Goal: Navigation & Orientation: Find specific page/section

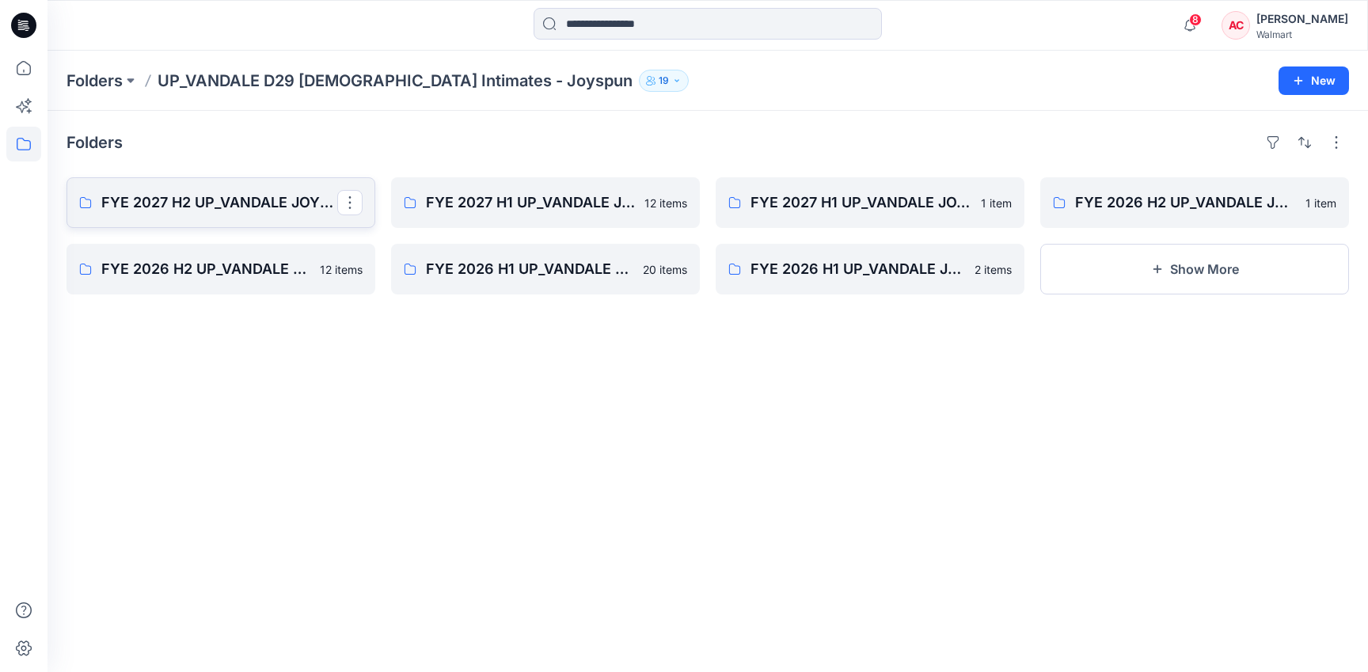
click at [252, 204] on p "FYE 2027 H2 UP_VANDALE JOYSPUN PANTIES" at bounding box center [219, 203] width 236 height 22
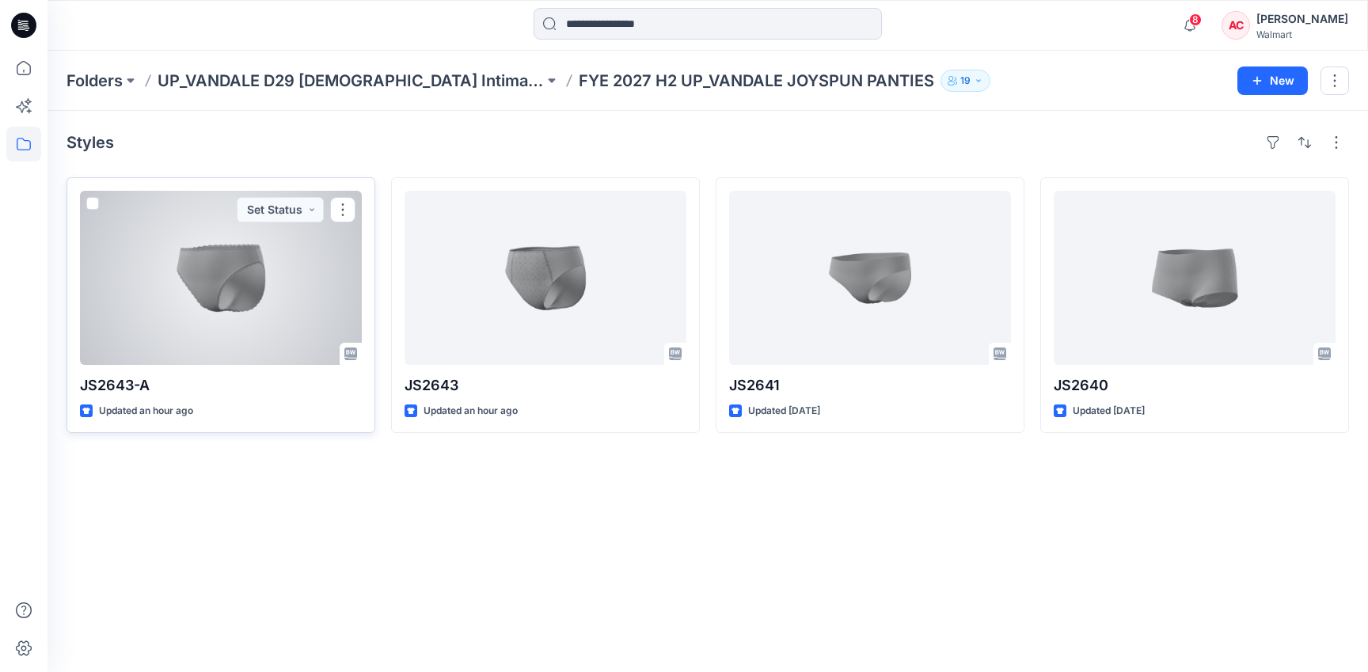
click at [227, 282] on div at bounding box center [221, 278] width 282 height 174
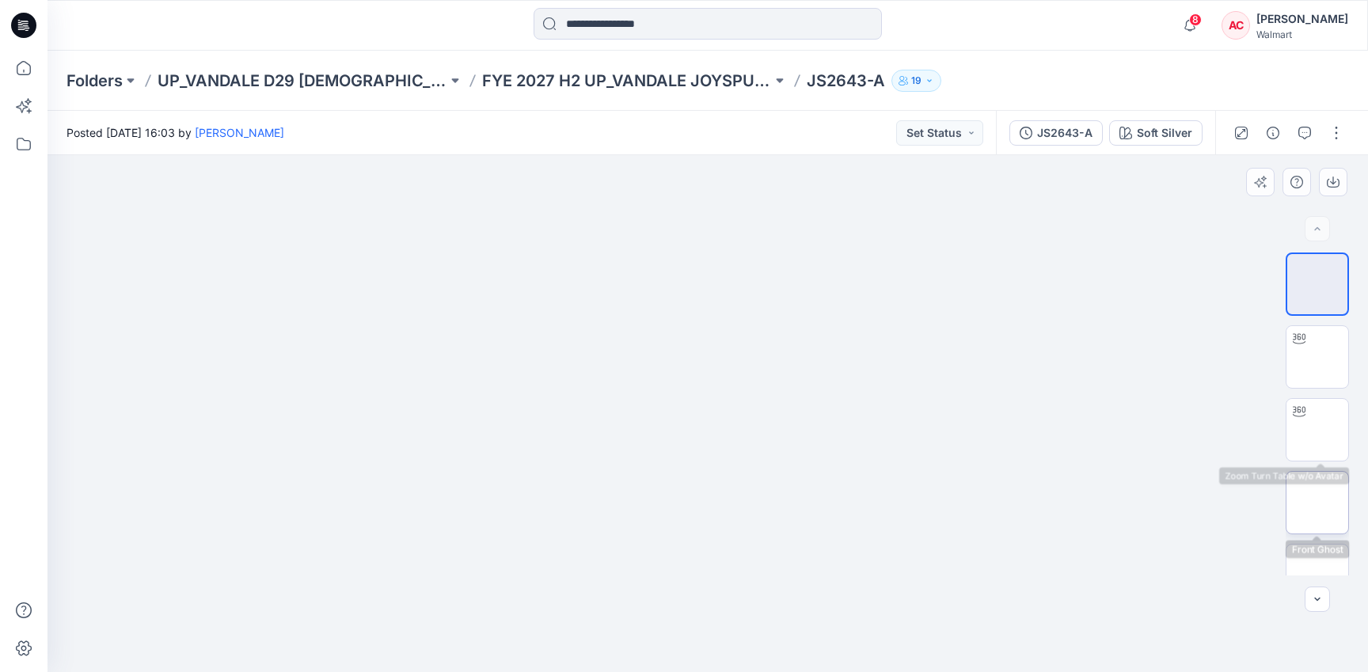
click at [1318, 503] on img at bounding box center [1318, 503] width 0 height 0
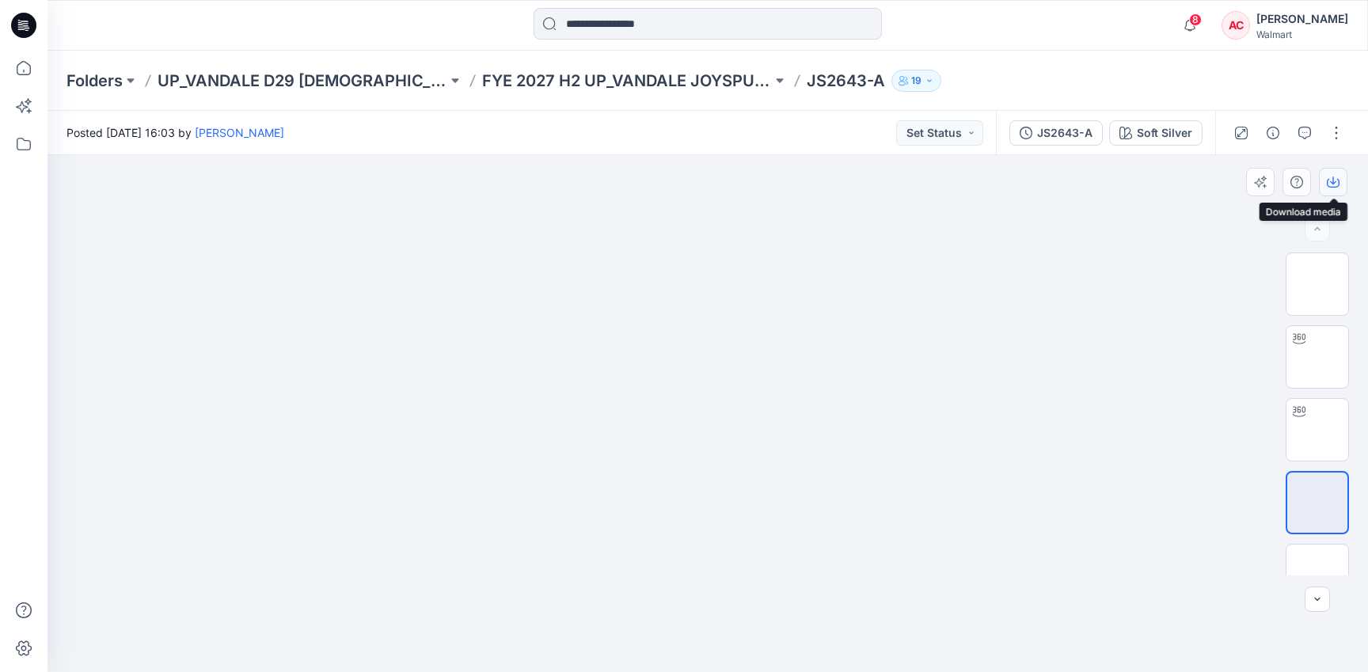
click at [1330, 179] on icon "button" at bounding box center [1333, 182] width 13 height 13
click at [564, 96] on div "Folders UP_VANDALE D29 [DEMOGRAPHIC_DATA] Intimates - Joyspun FYE 2027 H2 UP_VA…" at bounding box center [708, 81] width 1321 height 60
click at [564, 83] on p "FYE 2027 H2 UP_VANDALE JOYSPUN PANTIES" at bounding box center [627, 81] width 290 height 22
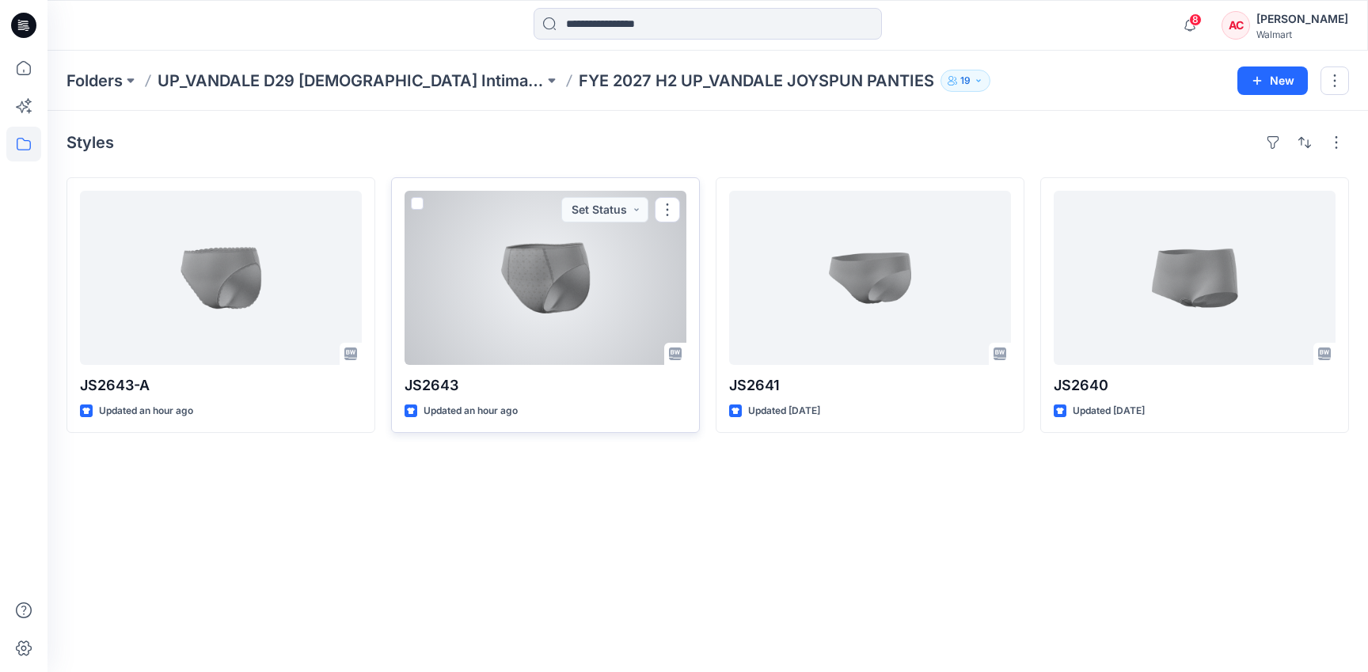
click at [502, 298] on div at bounding box center [546, 278] width 282 height 174
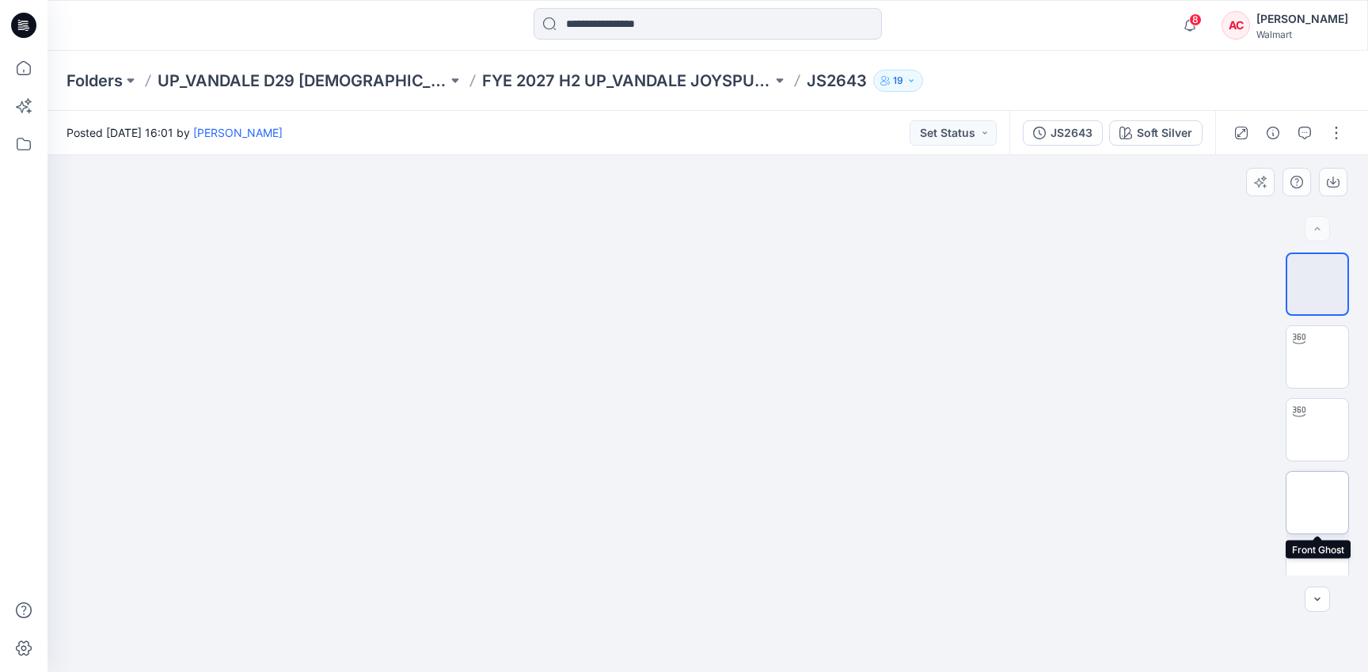
click at [1318, 503] on img at bounding box center [1318, 503] width 0 height 0
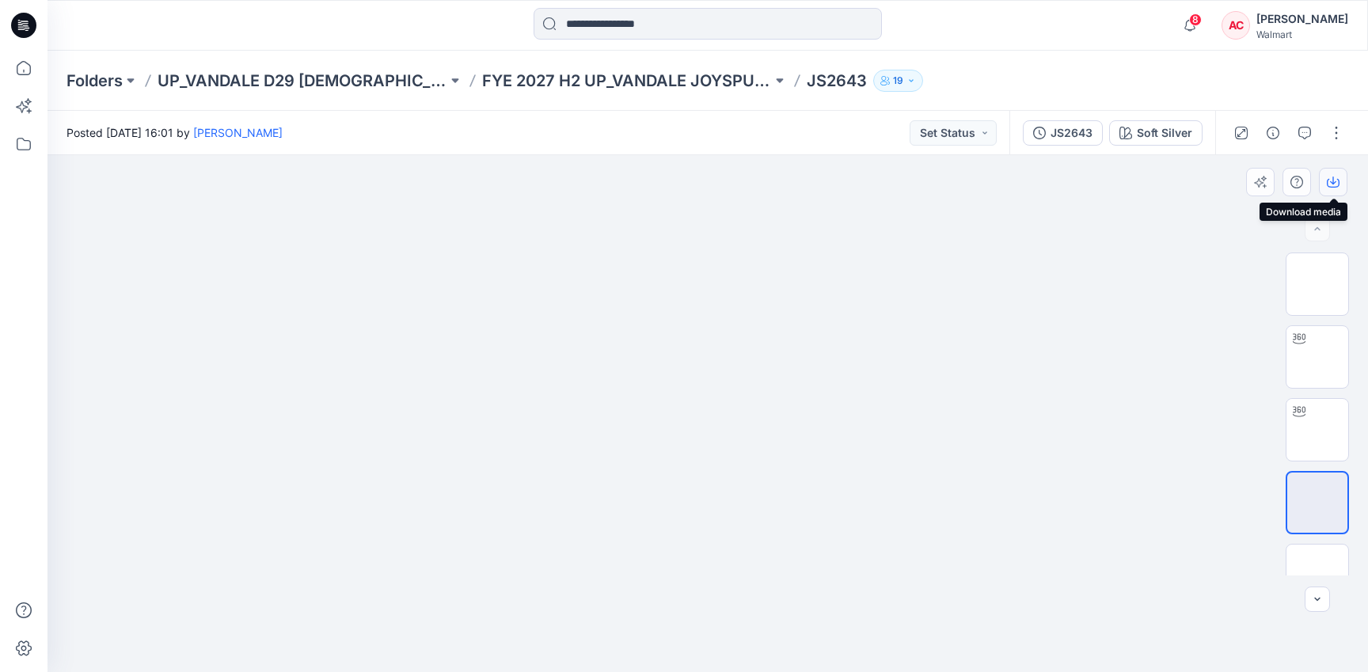
click at [1334, 177] on icon "button" at bounding box center [1333, 182] width 13 height 13
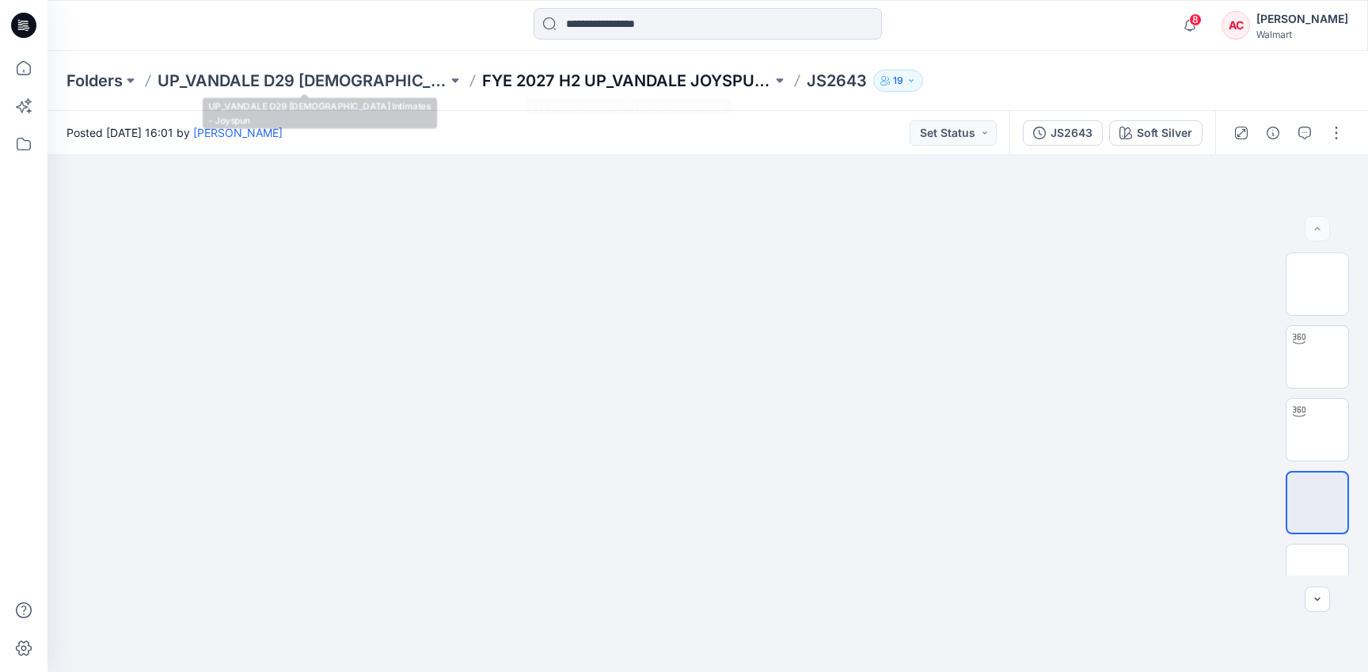
click at [557, 82] on p "FYE 2027 H2 UP_VANDALE JOYSPUN PANTIES" at bounding box center [627, 81] width 290 height 22
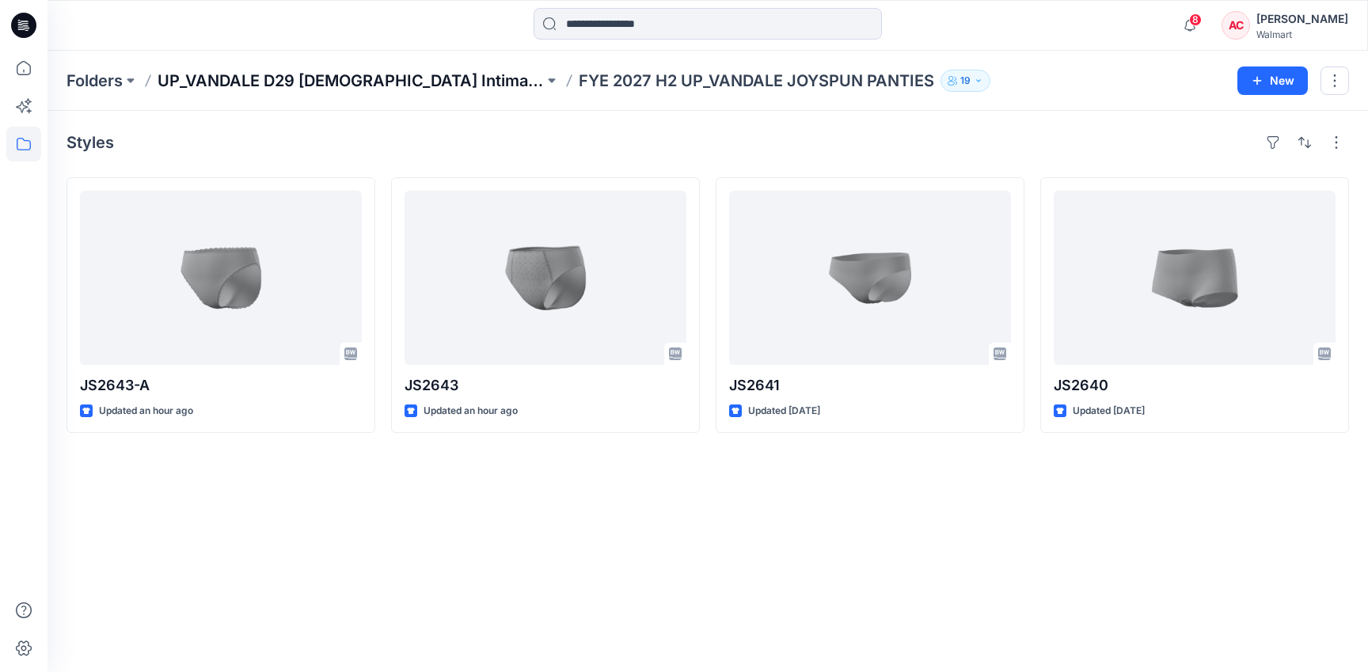
click at [382, 85] on p "UP_VANDALE D29 [DEMOGRAPHIC_DATA] Intimates - Joyspun" at bounding box center [351, 81] width 386 height 22
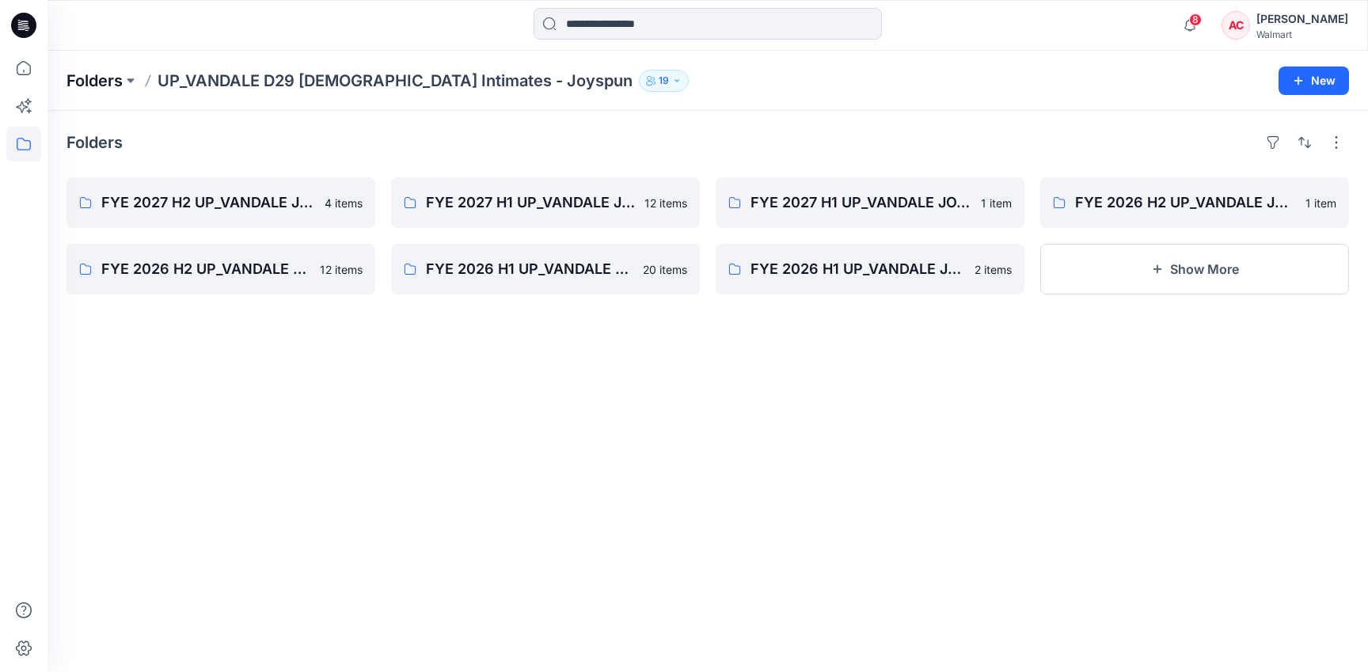
click at [98, 76] on p "Folders" at bounding box center [95, 81] width 56 height 22
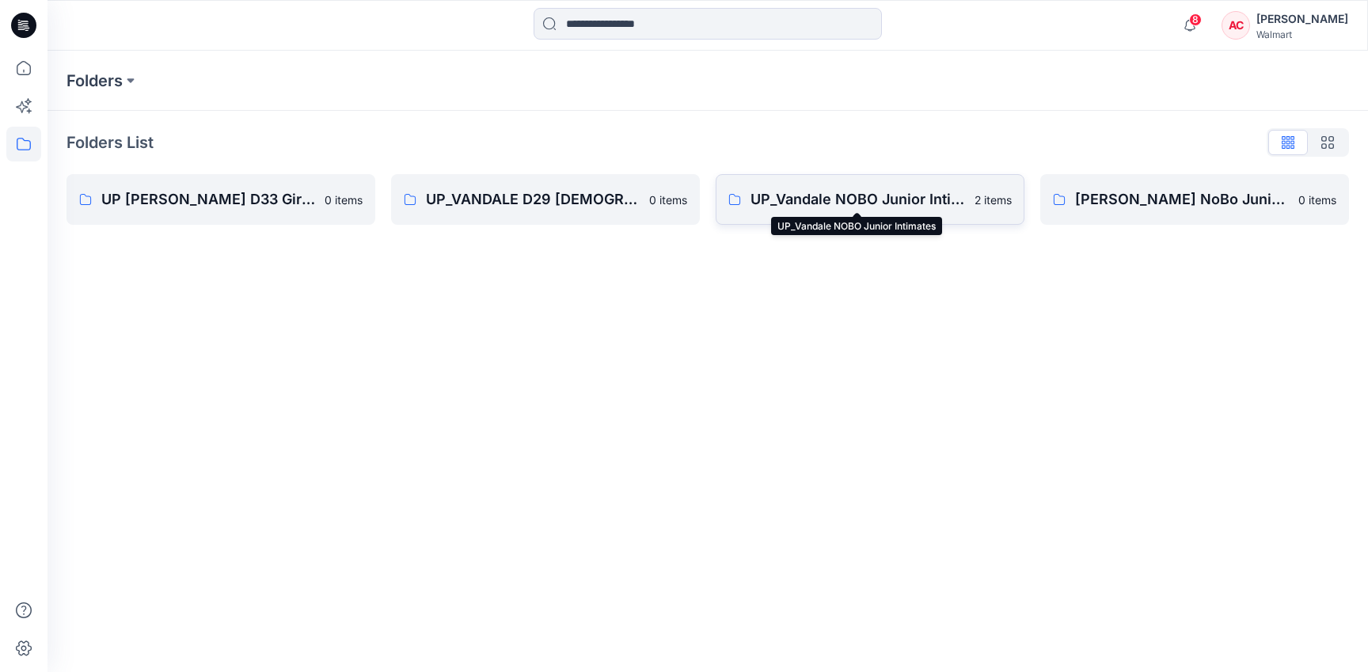
click at [862, 203] on p "UP_Vandale NOBO Junior Intimates" at bounding box center [858, 199] width 215 height 22
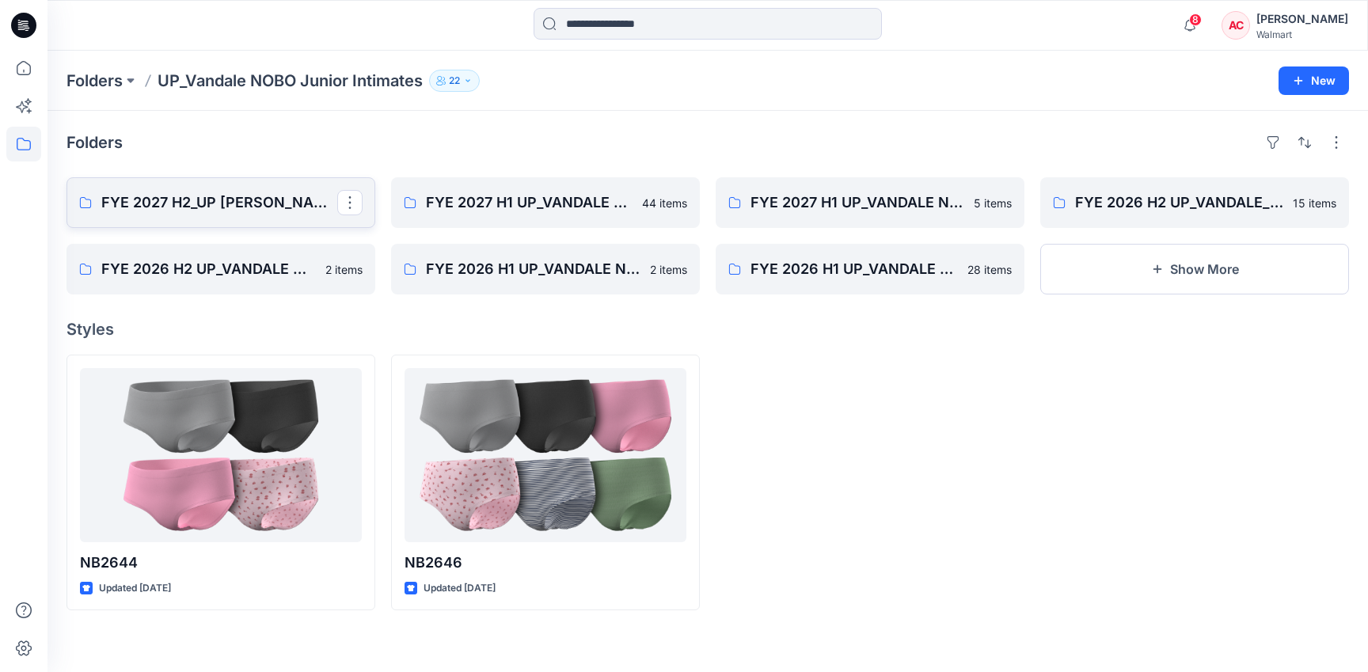
click at [228, 199] on p "FYE 2027 H2_UP [PERSON_NAME] NOBO PANTIES" at bounding box center [219, 203] width 236 height 22
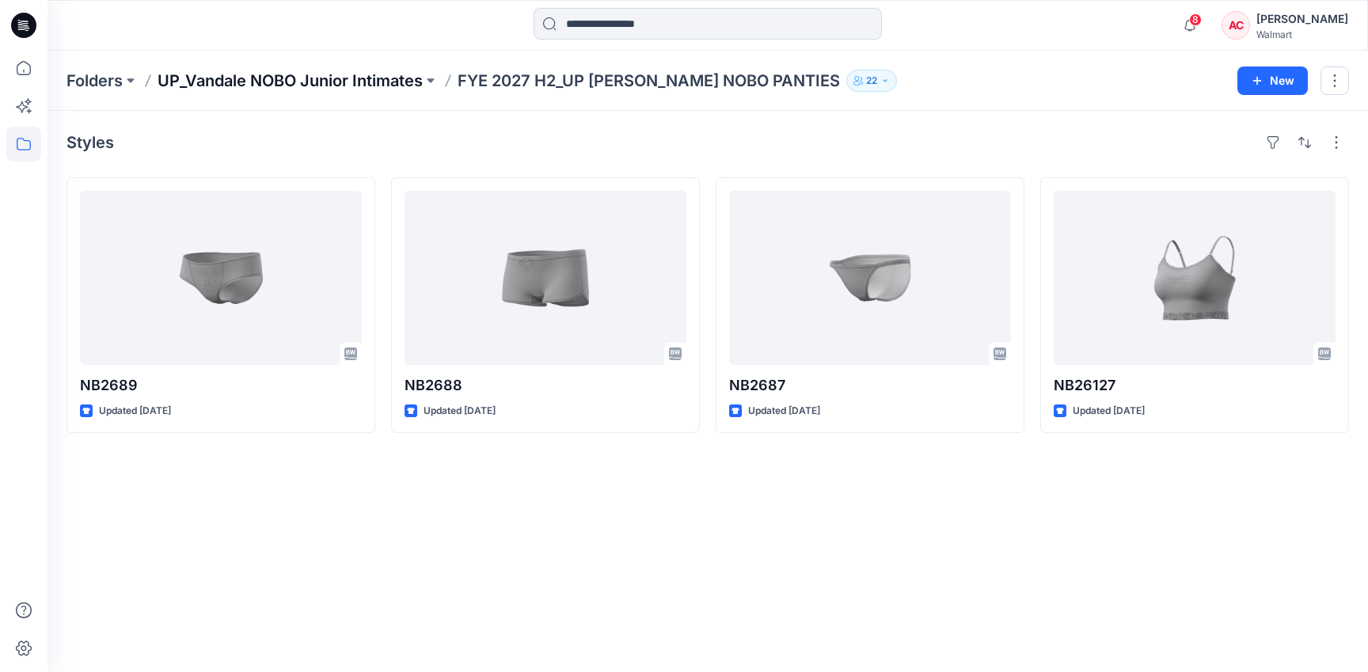
click at [348, 85] on p "UP_Vandale NOBO Junior Intimates" at bounding box center [290, 81] width 265 height 22
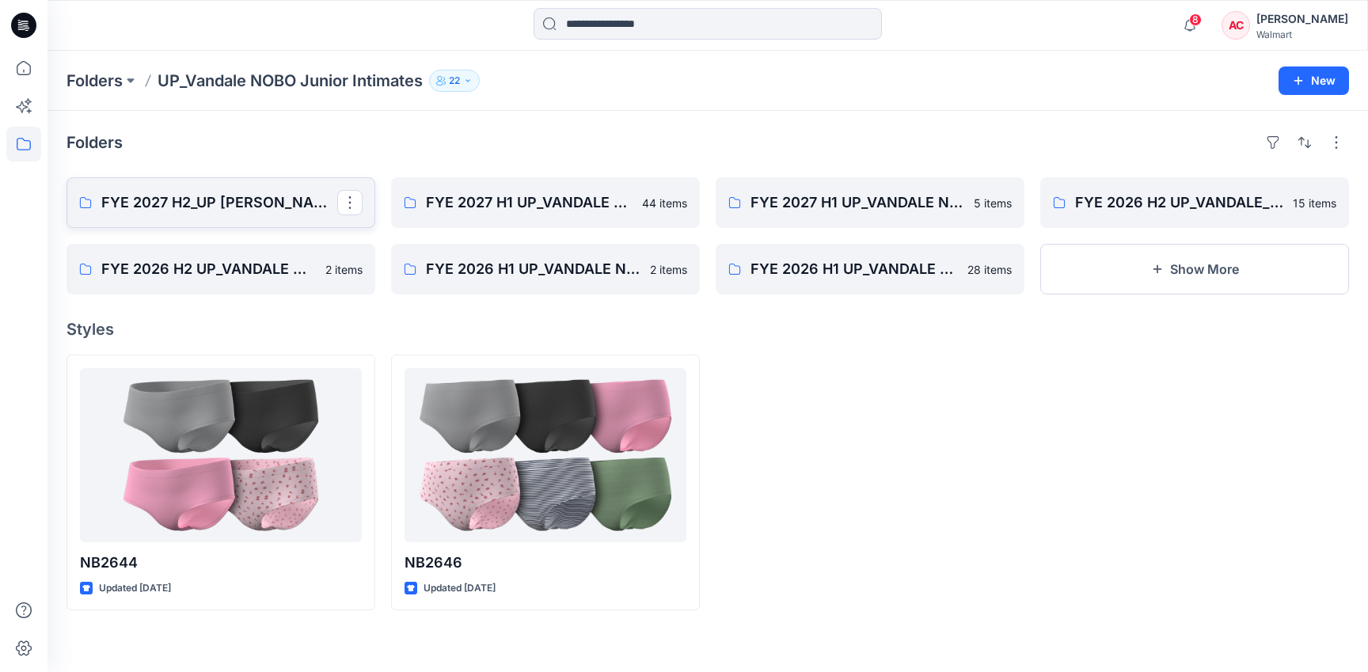
click at [185, 200] on p "FYE 2027 H2_UP [PERSON_NAME] NOBO PANTIES" at bounding box center [219, 203] width 236 height 22
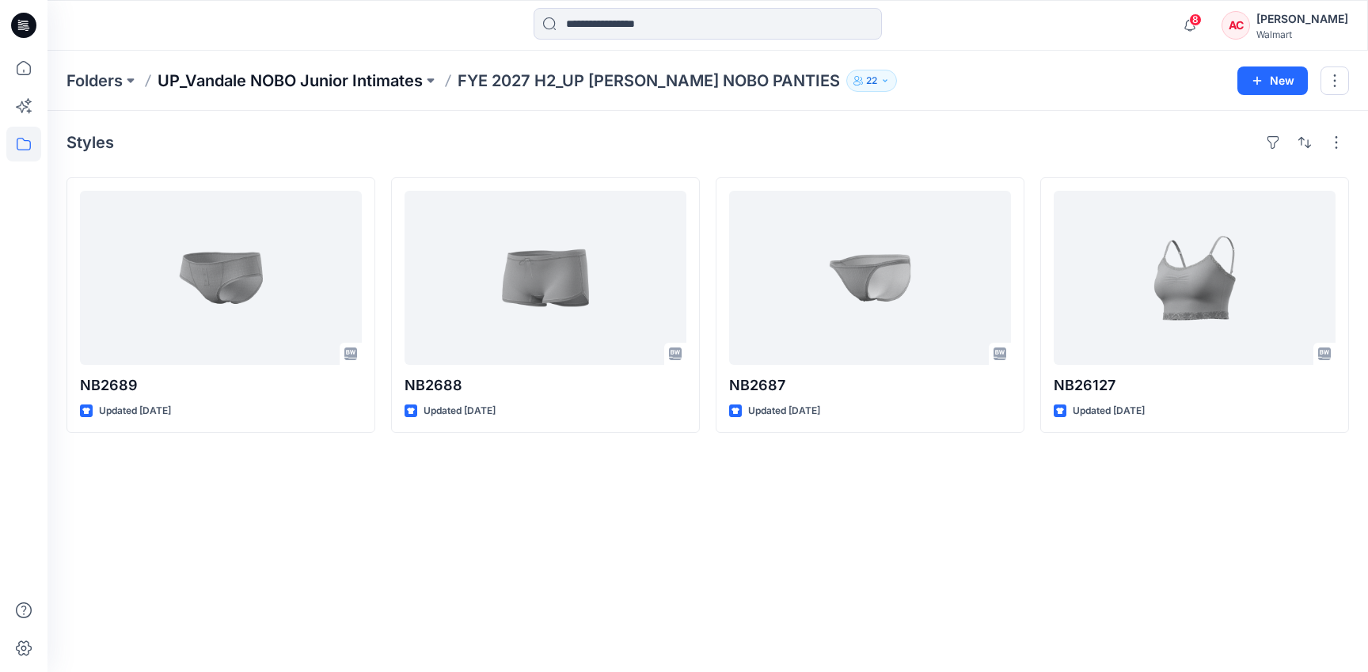
click at [268, 79] on p "UP_Vandale NOBO Junior Intimates" at bounding box center [290, 81] width 265 height 22
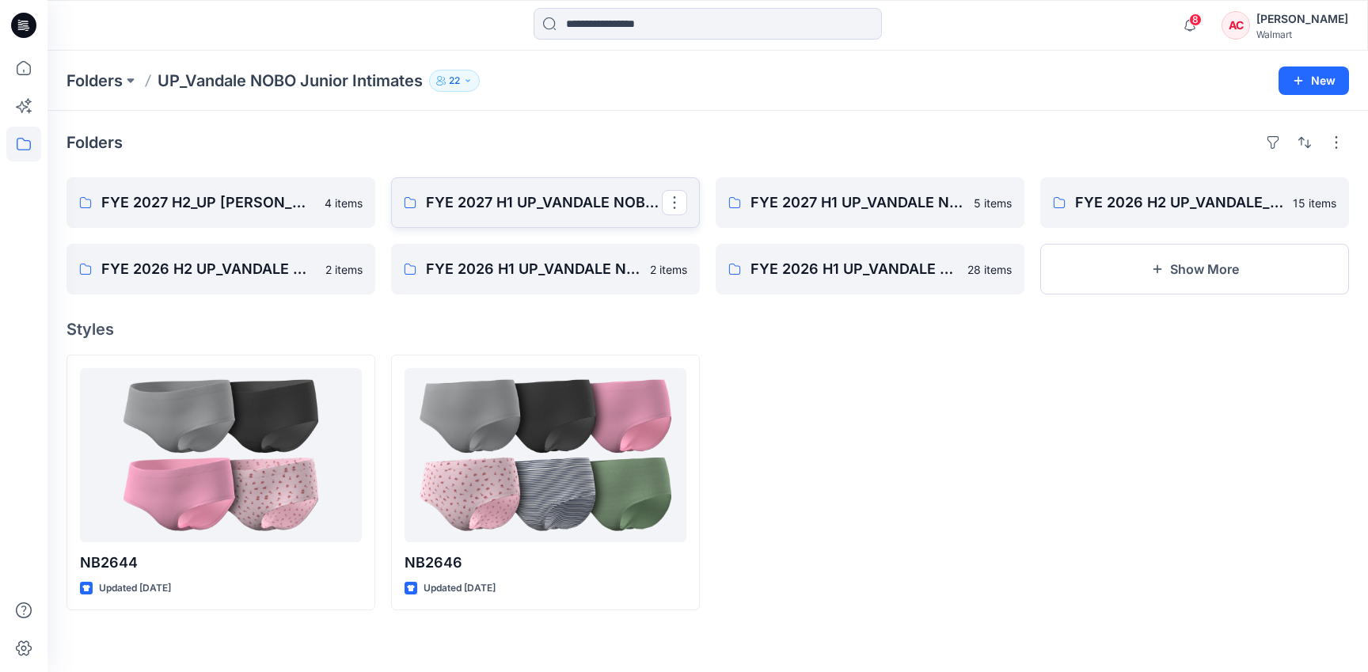
click at [595, 216] on link "FYE 2027 H1 UP_VANDALE NOBO PANTIES" at bounding box center [545, 202] width 309 height 51
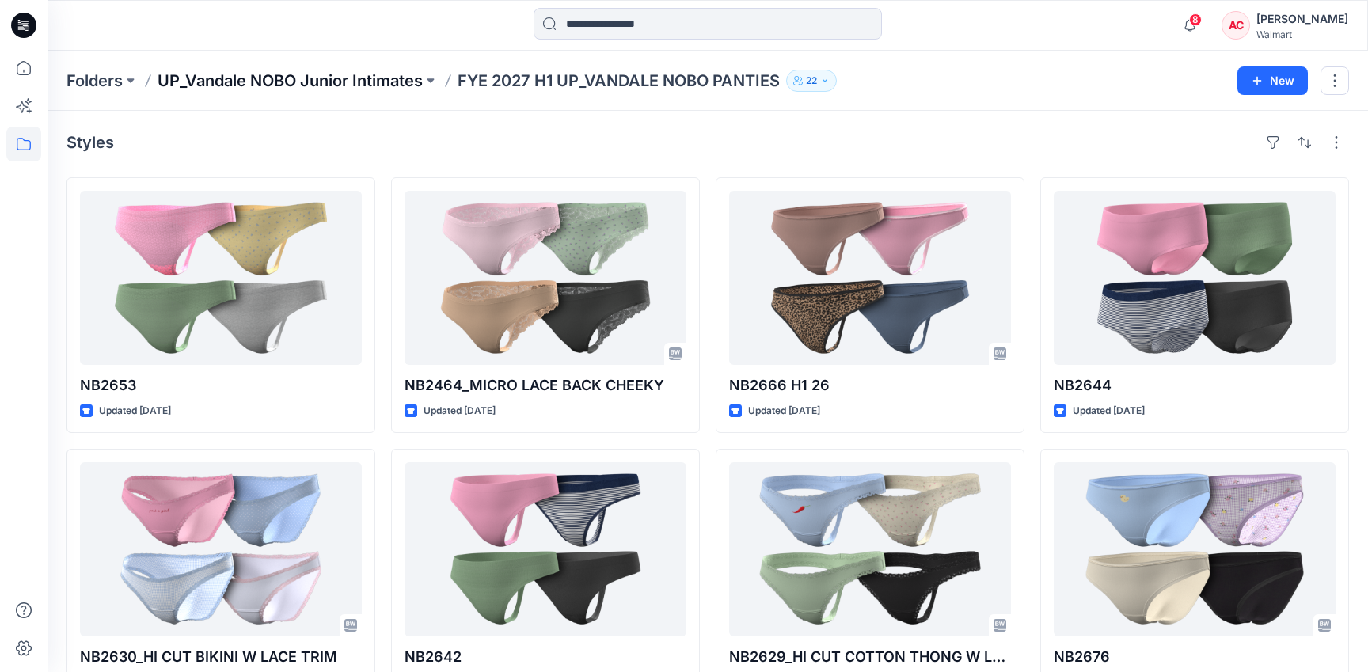
click at [354, 71] on p "UP_Vandale NOBO Junior Intimates" at bounding box center [290, 81] width 265 height 22
